Goal: Entertainment & Leisure: Consume media (video, audio)

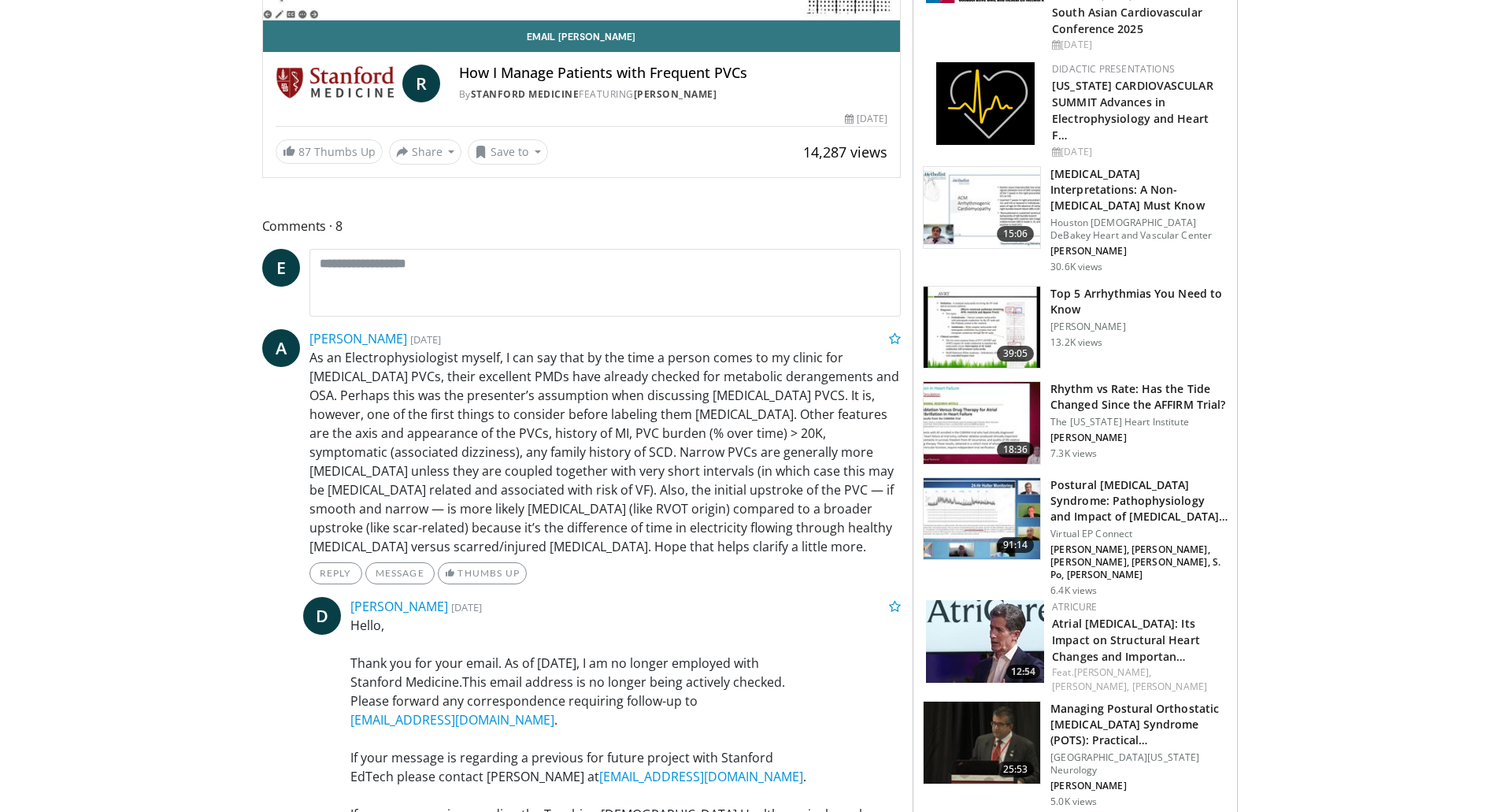
scroll to position [472, 0]
